Goal: Information Seeking & Learning: Learn about a topic

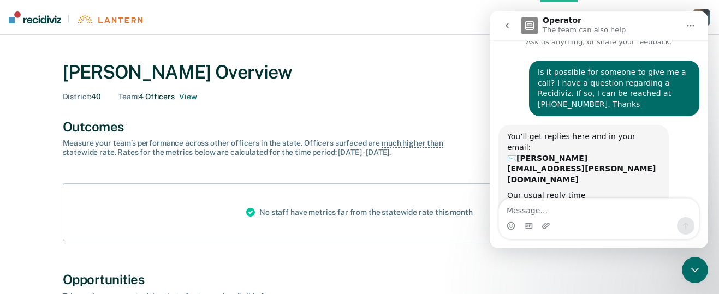
click at [693, 22] on icon "Home" at bounding box center [690, 25] width 9 height 9
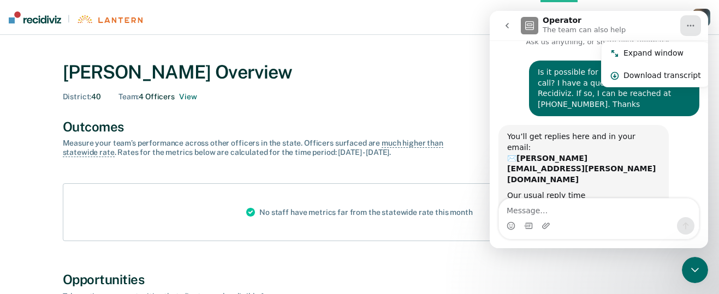
click at [527, 26] on img "Intercom messenger" at bounding box center [529, 25] width 17 height 17
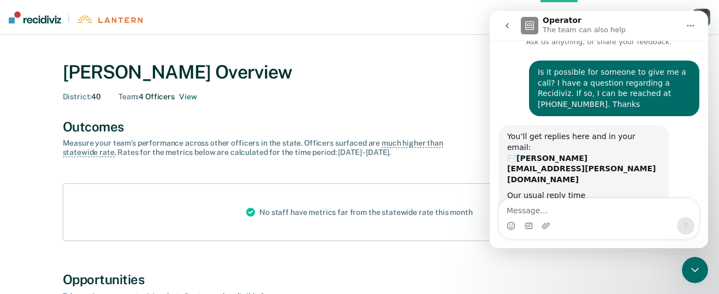
click at [529, 27] on img "Intercom messenger" at bounding box center [529, 25] width 17 height 17
click at [507, 26] on icon "go back" at bounding box center [507, 25] width 9 height 9
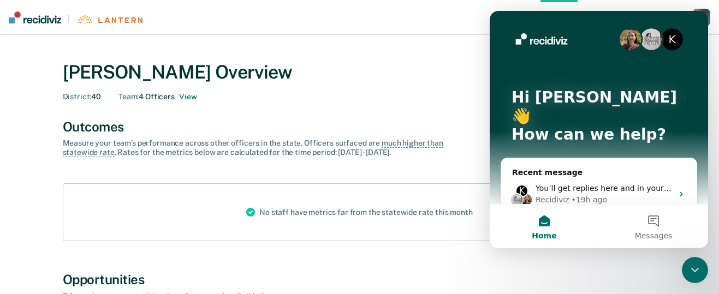
click at [640, 41] on img "Intercom messenger" at bounding box center [651, 39] width 22 height 22
click at [625, 39] on img "Intercom messenger" at bounding box center [630, 39] width 22 height 22
click at [516, 33] on img "Intercom messenger" at bounding box center [541, 40] width 60 height 17
click at [677, 190] on icon "Intercom messenger" at bounding box center [681, 194] width 9 height 9
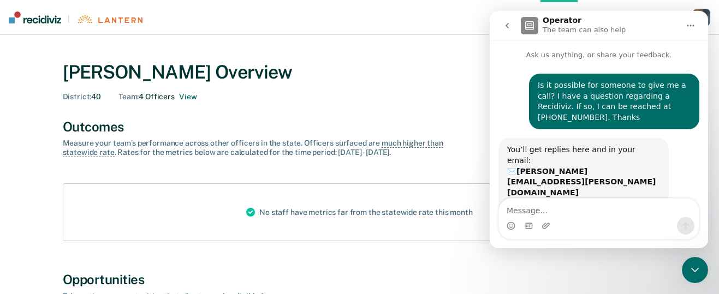
click at [548, 19] on h1 "Operator" at bounding box center [561, 20] width 39 height 8
click at [550, 22] on h1 "Operator" at bounding box center [561, 20] width 39 height 8
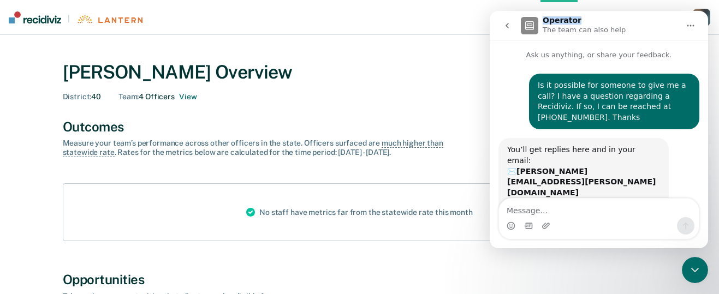
click at [550, 22] on h1 "Operator" at bounding box center [561, 20] width 39 height 8
drag, startPoint x: 583, startPoint y: 25, endPoint x: 504, endPoint y: 51, distance: 83.2
click at [504, 51] on p "Ask us anything, or share your feedback." at bounding box center [598, 50] width 218 height 20
